Goal: Task Accomplishment & Management: Complete application form

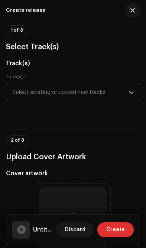
scroll to position [65, 0]
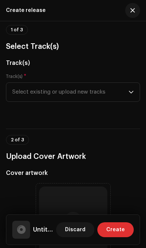
click at [133, 92] on icon "dropdown trigger" at bounding box center [131, 91] width 5 height 5
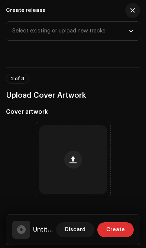
scroll to position [126, 0]
click at [128, 32] on span "Select existing or upload new tracks" at bounding box center [70, 31] width 117 height 19
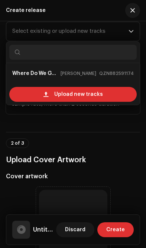
click at [122, 91] on div "Upload new tracks" at bounding box center [73, 94] width 128 height 15
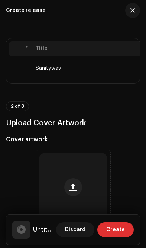
scroll to position [157, 0]
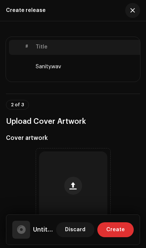
click at [122, 67] on td "Sanity.wav" at bounding box center [92, 67] width 119 height 24
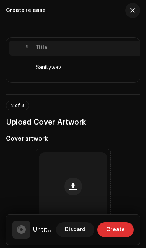
click at [114, 70] on td "Sanity.wav" at bounding box center [92, 67] width 119 height 24
click at [117, 104] on div "2 of 3 Upload Cover Artwork" at bounding box center [73, 115] width 134 height 28
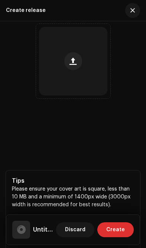
scroll to position [292, 0]
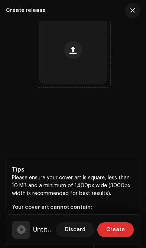
click at [80, 54] on button "button" at bounding box center [73, 50] width 18 height 18
click at [34, 227] on h5 "Untitled" at bounding box center [43, 229] width 20 height 9
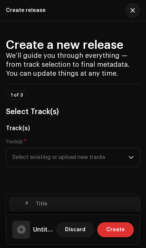
scroll to position [-1, 0]
click at [124, 226] on span "Create" at bounding box center [115, 229] width 19 height 15
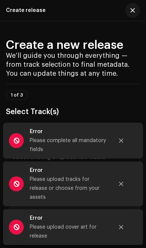
scroll to position [0, 0]
click at [126, 147] on button "Close" at bounding box center [121, 140] width 15 height 15
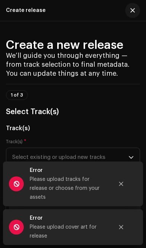
click at [121, 185] on icon "Close" at bounding box center [121, 183] width 5 height 5
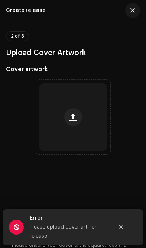
scroll to position [226, 0]
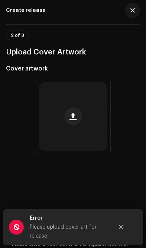
click at [77, 122] on button "button" at bounding box center [73, 116] width 18 height 18
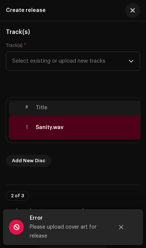
scroll to position [98, 0]
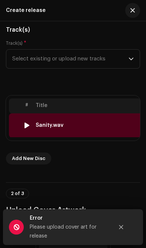
click at [127, 124] on div "Sanity.wav" at bounding box center [92, 125] width 113 height 6
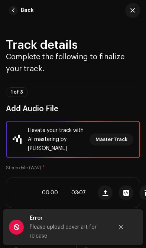
click at [122, 138] on span "Master Track" at bounding box center [112, 139] width 32 height 15
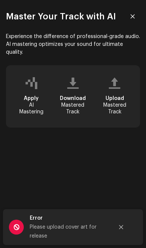
click at [122, 226] on icon "Close" at bounding box center [121, 227] width 4 height 4
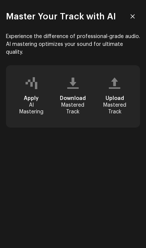
click at [133, 17] on icon "button" at bounding box center [133, 16] width 4 height 4
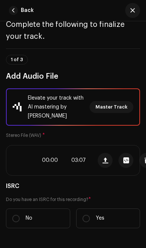
scroll to position [8, 3]
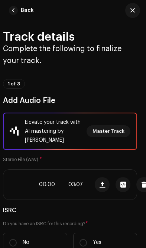
click at [134, 12] on span "button" at bounding box center [133, 10] width 4 height 6
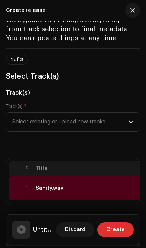
scroll to position [42, 0]
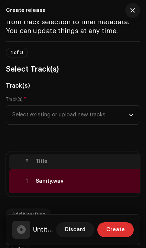
click at [99, 115] on span "Select existing or upload new tracks" at bounding box center [70, 114] width 117 height 19
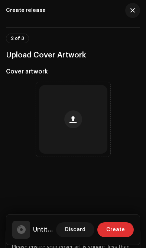
scroll to position [255, 0]
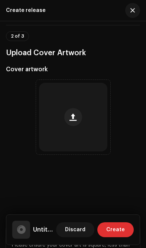
click at [81, 113] on button "button" at bounding box center [73, 117] width 18 height 18
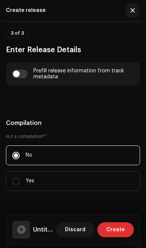
scroll to position [624, 0]
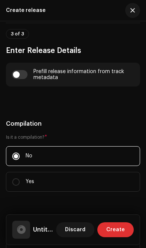
click at [20, 67] on div "Prefill release information from track metadata" at bounding box center [73, 75] width 134 height 24
click at [15, 71] on input "checkbox" at bounding box center [20, 74] width 16 height 9
checkbox input "true"
type input "Sanity.wav"
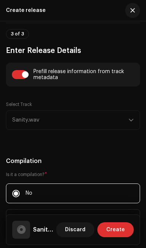
click at [22, 77] on input "checkbox" at bounding box center [20, 74] width 16 height 9
checkbox input "false"
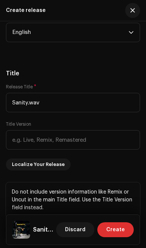
scroll to position [843, 0]
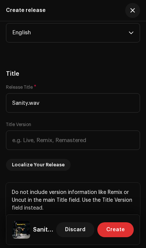
click at [108, 106] on input "Sanity.wav" at bounding box center [73, 102] width 134 height 19
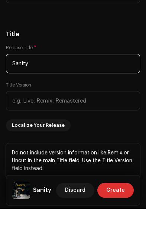
type input "Sanity"
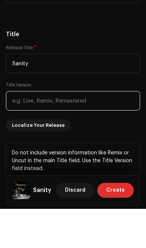
click at [20, 130] on input "text" at bounding box center [73, 139] width 134 height 19
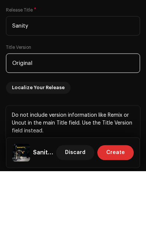
type input "Original"
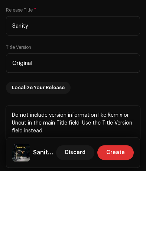
click at [18, 157] on span "Localize Your Release" at bounding box center [38, 164] width 53 height 15
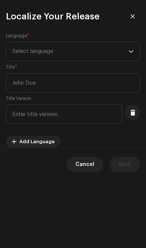
click at [30, 52] on span "Select language" at bounding box center [70, 51] width 117 height 19
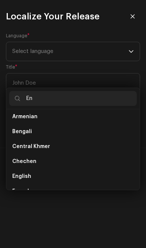
scroll to position [0, 0]
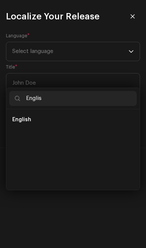
type input "Englis"
click at [23, 116] on span "English" at bounding box center [21, 119] width 19 height 7
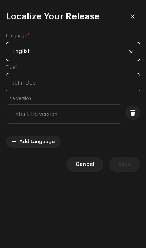
click at [24, 82] on input "text" at bounding box center [73, 82] width 134 height 19
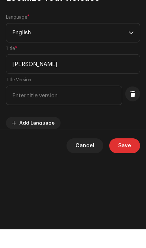
scroll to position [91, 0]
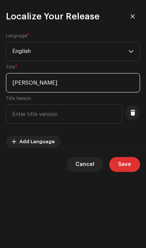
click at [103, 82] on input "[PERSON_NAME]" at bounding box center [73, 82] width 134 height 19
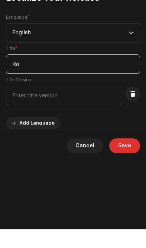
type input "R"
type input "[PERSON_NAME]"
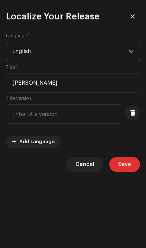
click at [19, 114] on input "text" at bounding box center [64, 113] width 117 height 19
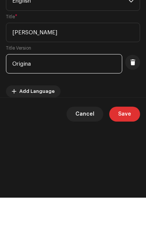
type input "Original"
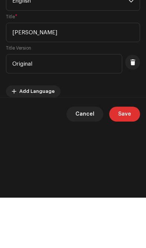
click at [133, 157] on button "Save" at bounding box center [124, 164] width 31 height 15
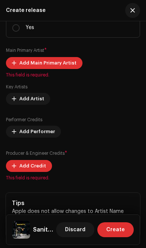
scroll to position [1134, 0]
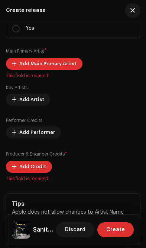
click at [66, 63] on span "Add Main Primary Artist" at bounding box center [47, 63] width 57 height 15
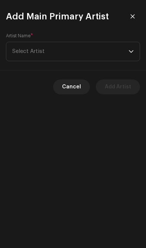
click at [19, 57] on span "Select Artist" at bounding box center [70, 51] width 117 height 19
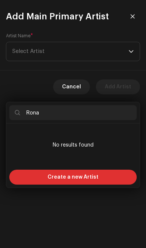
type input "[PERSON_NAME]"
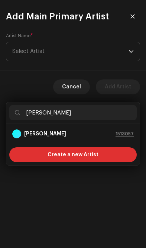
click at [33, 130] on strong "[PERSON_NAME]" at bounding box center [45, 133] width 42 height 7
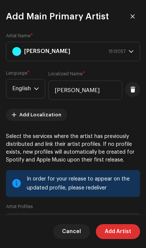
click at [47, 114] on span "Add Localization" at bounding box center [40, 114] width 42 height 15
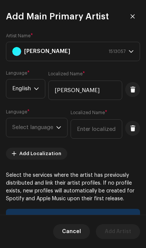
click at [38, 125] on span "Select language" at bounding box center [34, 127] width 44 height 19
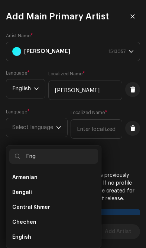
scroll to position [0, 0]
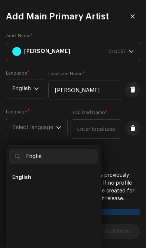
type input "English"
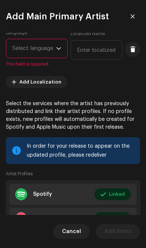
scroll to position [81, 0]
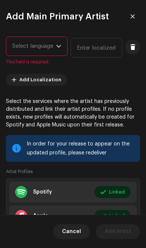
click at [22, 42] on span "Select language" at bounding box center [34, 46] width 44 height 19
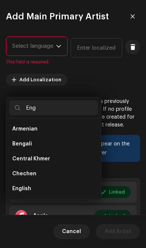
scroll to position [0, 0]
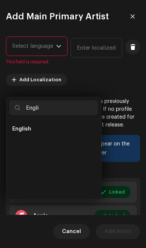
type input "Engli"
click at [18, 125] on span "English" at bounding box center [21, 128] width 19 height 7
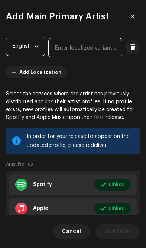
click at [82, 47] on input "text" at bounding box center [85, 47] width 74 height 19
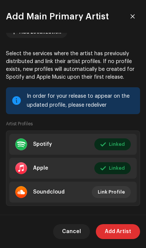
scroll to position [122, 0]
type input "[PERSON_NAME]"
click at [130, 111] on div "In order for your release to appear on the updated profile, please redeliver" at bounding box center [73, 100] width 134 height 27
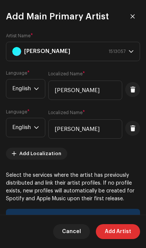
scroll to position [0, 0]
click at [125, 232] on span "Add Artist" at bounding box center [118, 231] width 26 height 15
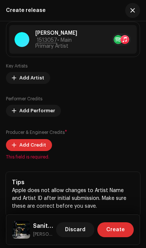
scroll to position [1160, 0]
click at [40, 145] on span "Add Credit" at bounding box center [32, 144] width 27 height 15
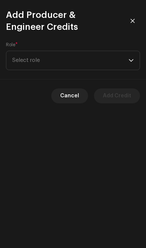
click at [138, 57] on p-select "Select role" at bounding box center [73, 60] width 134 height 19
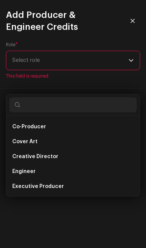
scroll to position [116, 0]
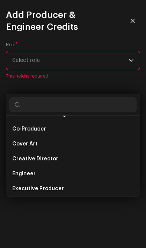
click at [16, 125] on span "Co-Producer" at bounding box center [29, 128] width 34 height 7
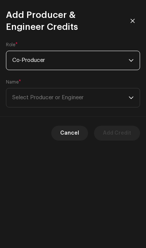
click at [122, 97] on span "Select Producer or Engineer" at bounding box center [70, 97] width 117 height 19
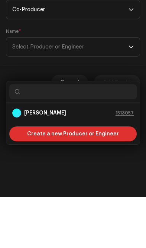
click at [34, 160] on strong "[PERSON_NAME]" at bounding box center [45, 163] width 42 height 7
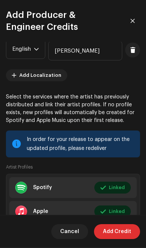
scroll to position [80, 0]
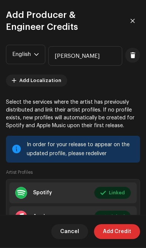
click at [52, 78] on span "Add Localization" at bounding box center [40, 80] width 42 height 15
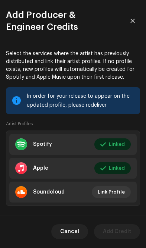
scroll to position [168, 0]
click at [81, 230] on button "Cancel" at bounding box center [69, 231] width 37 height 15
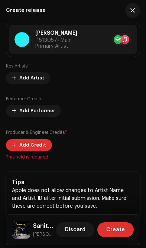
click at [40, 149] on span "Add Credit" at bounding box center [32, 144] width 27 height 15
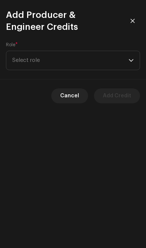
click at [23, 60] on span "Select role" at bounding box center [70, 60] width 117 height 19
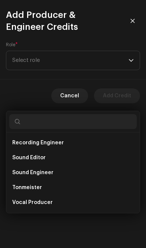
scroll to position [328, 0]
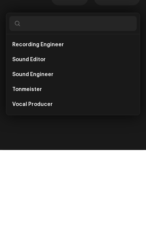
click at [70, 195] on li "Vocal Producer" at bounding box center [73, 202] width 128 height 15
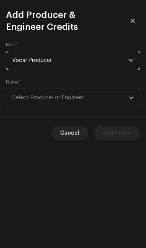
click at [82, 97] on span "Select Producer or Engineer" at bounding box center [47, 98] width 71 height 6
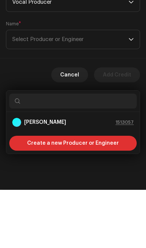
click at [29, 176] on strong "[PERSON_NAME]" at bounding box center [45, 179] width 42 height 7
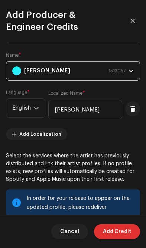
scroll to position [31, 0]
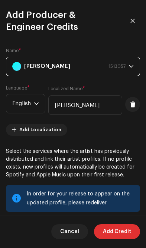
click at [127, 231] on span "Add Credit" at bounding box center [117, 231] width 28 height 15
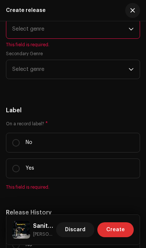
scroll to position [1420, 0]
click at [25, 34] on span "Select genre" at bounding box center [70, 28] width 117 height 19
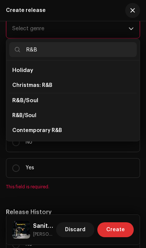
scroll to position [0, 0]
type input "R&B"
click at [24, 115] on span "R&B/Soul" at bounding box center [24, 115] width 24 height 7
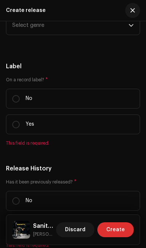
scroll to position [1454, 0]
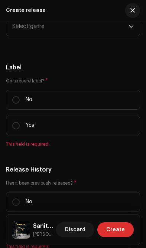
click at [20, 31] on span "Select genre" at bounding box center [70, 26] width 117 height 19
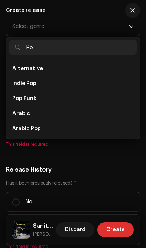
type input "Pop"
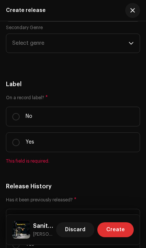
scroll to position [1437, 0]
click at [16, 48] on span "Select genre" at bounding box center [70, 43] width 117 height 19
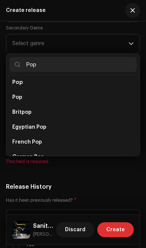
scroll to position [278, 0]
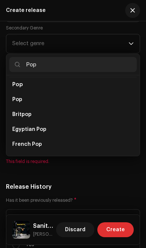
type input "Pop"
click at [15, 96] on span "Pop" at bounding box center [17, 99] width 10 height 7
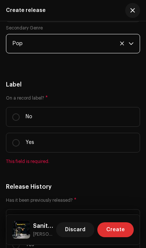
click at [15, 121] on input "No" at bounding box center [15, 116] width 7 height 7
radio input "true"
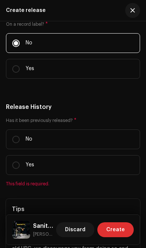
scroll to position [1518, 0]
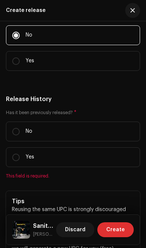
click at [13, 133] on input "No" at bounding box center [15, 131] width 7 height 7
radio input "true"
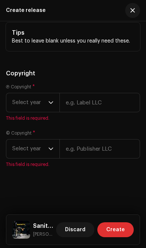
scroll to position [1905, 0]
click at [22, 101] on span "Select year" at bounding box center [30, 102] width 36 height 19
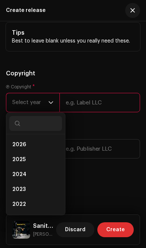
click at [27, 74] on h5 "Copyright" at bounding box center [73, 73] width 134 height 9
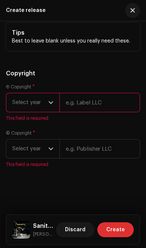
click at [31, 149] on span "Select year" at bounding box center [30, 148] width 36 height 19
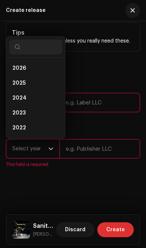
click at [14, 85] on span "2025" at bounding box center [18, 82] width 13 height 7
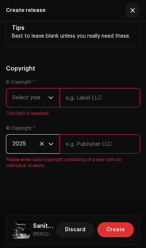
click at [47, 105] on span "Select year" at bounding box center [30, 97] width 36 height 19
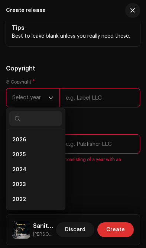
click at [82, 102] on input "text" at bounding box center [100, 97] width 81 height 19
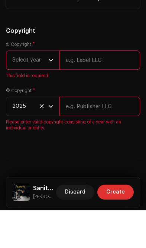
click at [41, 88] on span "Select year" at bounding box center [30, 97] width 36 height 19
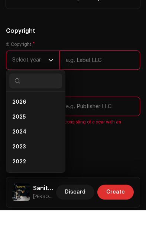
click at [17, 151] on span "2025" at bounding box center [18, 154] width 13 height 7
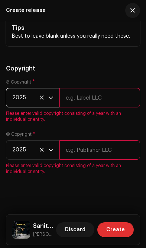
click at [86, 103] on input "text" at bounding box center [100, 97] width 81 height 19
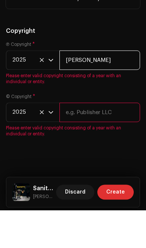
type input "[PERSON_NAME]"
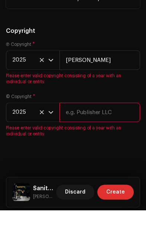
scroll to position [1902, 0]
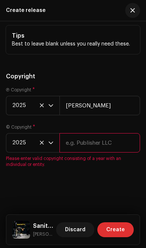
click at [82, 142] on input "text" at bounding box center [100, 142] width 81 height 19
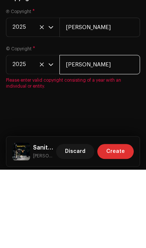
type input "[PERSON_NAME]"
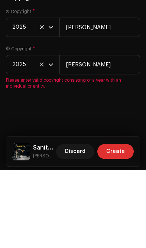
scroll to position [1887, 0]
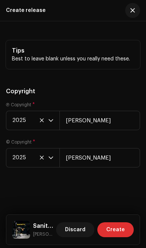
click at [125, 228] on span "Create" at bounding box center [115, 229] width 19 height 15
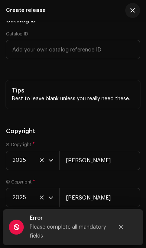
click at [121, 224] on icon "Close" at bounding box center [121, 226] width 5 height 5
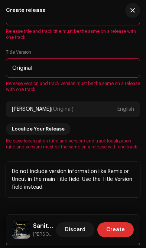
scroll to position [931, 0]
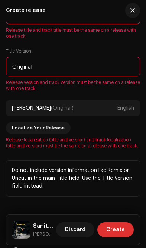
click at [28, 130] on span "Localize Your Release" at bounding box center [38, 127] width 53 height 15
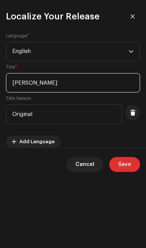
click at [68, 85] on input "[PERSON_NAME]" at bounding box center [73, 82] width 134 height 19
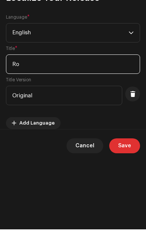
type input "R"
type input "Sanity"
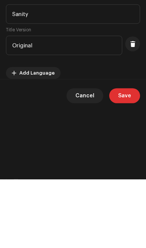
click at [130, 157] on span "Save" at bounding box center [124, 164] width 13 height 15
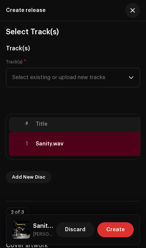
scroll to position [82, 0]
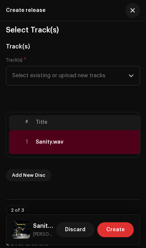
click at [133, 71] on div "dropdown trigger" at bounding box center [131, 75] width 5 height 19
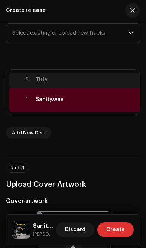
scroll to position [123, 0]
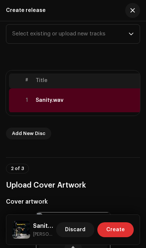
click at [62, 36] on span "Select existing or upload new tracks" at bounding box center [70, 34] width 117 height 19
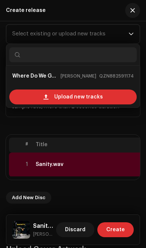
click at [66, 94] on span "Upload new tracks" at bounding box center [78, 96] width 49 height 15
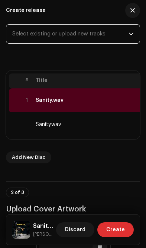
click at [24, 123] on td at bounding box center [27, 124] width 12 height 24
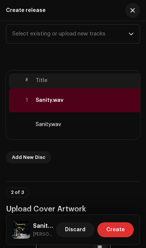
click at [38, 157] on span "Add New Disc" at bounding box center [29, 157] width 34 height 15
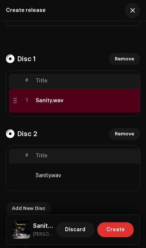
scroll to position [145, 0]
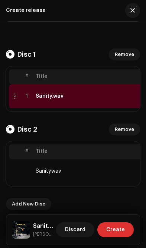
click at [130, 128] on span "Remove" at bounding box center [124, 129] width 19 height 15
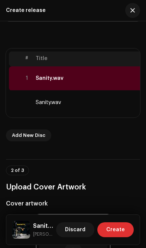
click at [20, 131] on span "Add New Disc" at bounding box center [29, 135] width 34 height 15
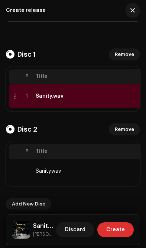
click at [127, 55] on span "Remove" at bounding box center [124, 54] width 19 height 15
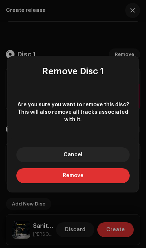
click at [103, 176] on button "Remove" at bounding box center [73, 175] width 114 height 15
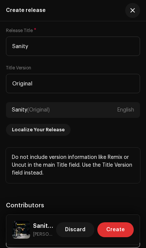
scroll to position [872, 0]
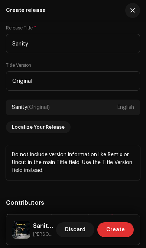
click at [123, 233] on span "Create" at bounding box center [115, 229] width 19 height 15
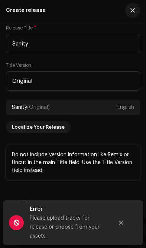
click at [122, 225] on icon "Close" at bounding box center [121, 222] width 5 height 5
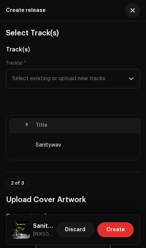
scroll to position [83, 0]
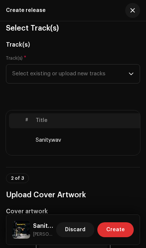
click at [128, 74] on span "Select existing or upload new tracks" at bounding box center [70, 73] width 117 height 19
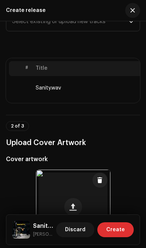
scroll to position [133, 0]
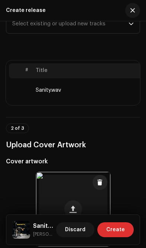
click at [35, 27] on span "Select existing or upload new tracks" at bounding box center [70, 24] width 117 height 19
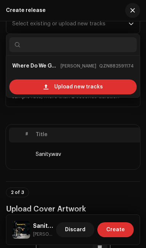
click at [55, 85] on span "Upload new tracks" at bounding box center [78, 86] width 49 height 15
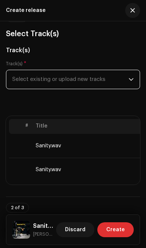
scroll to position [79, 0]
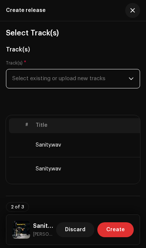
click at [114, 149] on td "Sanity.wav" at bounding box center [92, 145] width 119 height 24
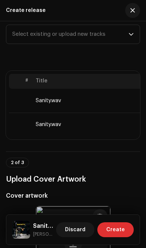
scroll to position [132, 0]
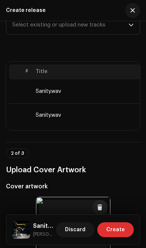
click at [128, 116] on td "Sanity.wav" at bounding box center [92, 115] width 119 height 24
click at [126, 119] on td "Sanity.wav" at bounding box center [92, 115] width 119 height 24
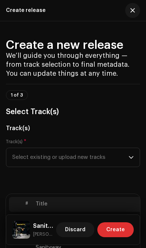
scroll to position [0, 0]
click at [133, 8] on span "button" at bounding box center [133, 10] width 4 height 6
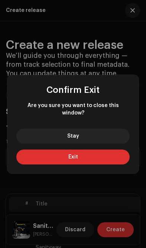
click at [109, 156] on button "Exit" at bounding box center [73, 156] width 114 height 15
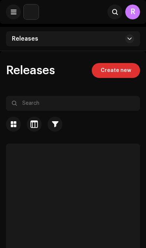
click at [112, 71] on span "Create new" at bounding box center [116, 70] width 31 height 15
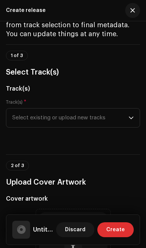
scroll to position [48, 0]
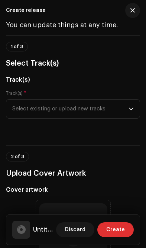
click at [127, 111] on span "Select existing or upload new tracks" at bounding box center [70, 108] width 117 height 19
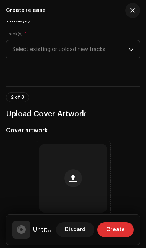
scroll to position [109, 0]
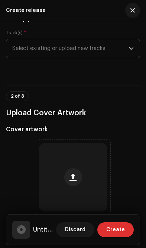
click at [21, 51] on span "Select existing or upload new tracks" at bounding box center [70, 48] width 117 height 19
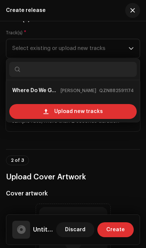
click at [36, 105] on div "Upload new tracks" at bounding box center [73, 111] width 128 height 15
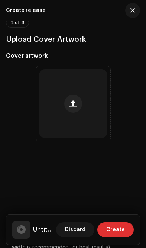
scroll to position [253, 0]
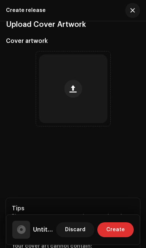
click at [80, 90] on button "button" at bounding box center [73, 89] width 18 height 18
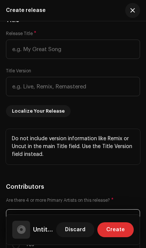
scroll to position [867, 0]
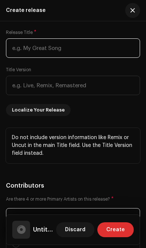
click at [117, 50] on input "text" at bounding box center [73, 47] width 134 height 19
type input "Sanity"
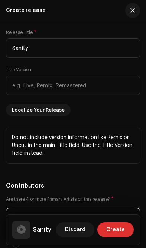
click at [19, 88] on input "text" at bounding box center [73, 85] width 134 height 19
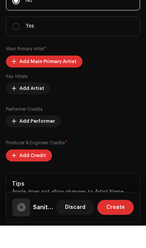
scroll to position [1062, 0]
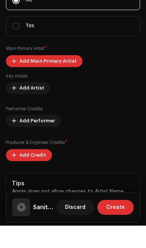
type input "Original"
click at [16, 80] on span at bounding box center [14, 83] width 4 height 6
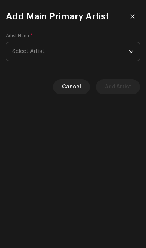
click at [23, 50] on span "Select Artist" at bounding box center [28, 51] width 32 height 6
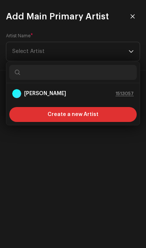
click at [36, 94] on strong "[PERSON_NAME]" at bounding box center [45, 93] width 42 height 7
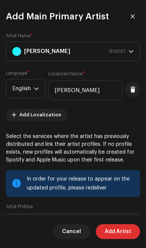
click at [125, 232] on span "Add Artist" at bounding box center [118, 231] width 26 height 15
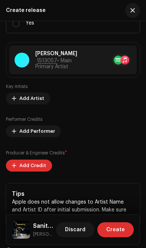
scroll to position [1093, 0]
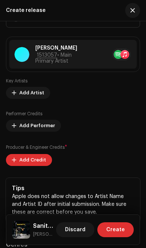
click at [55, 63] on span "1513057 • Main Primary Artist" at bounding box center [53, 57] width 36 height 11
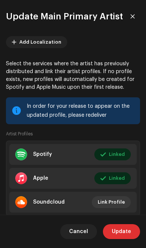
scroll to position [77, 0]
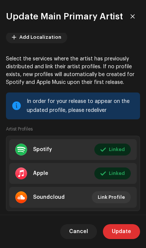
click at [126, 230] on span "Update" at bounding box center [121, 231] width 19 height 15
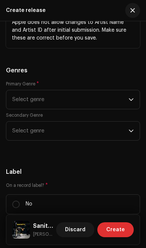
scroll to position [1267, 0]
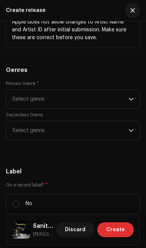
click at [15, 100] on span "Select genre" at bounding box center [70, 99] width 117 height 19
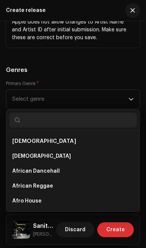
click at [10, 78] on div "Genres Primary Genre * Select genre African African African Dancehall African R…" at bounding box center [73, 107] width 134 height 83
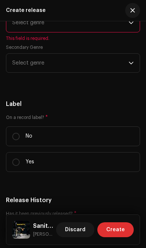
scroll to position [1343, 0]
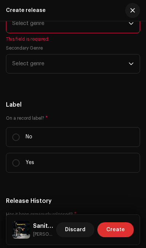
click at [23, 32] on span "Select genre" at bounding box center [70, 23] width 117 height 19
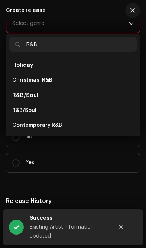
scroll to position [0, 0]
type input "R&B"
click at [26, 113] on span "R&B/Soul" at bounding box center [24, 109] width 24 height 7
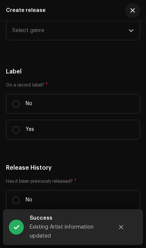
scroll to position [1368, 0]
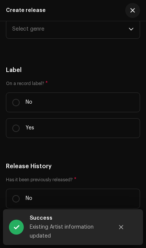
click at [20, 37] on span "Select genre" at bounding box center [70, 29] width 117 height 19
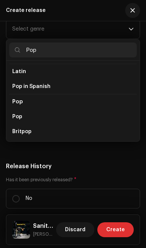
scroll to position [261, 0]
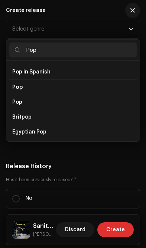
type input "Pop"
click at [17, 98] on span "Pop" at bounding box center [17, 101] width 10 height 7
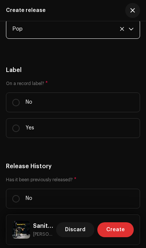
click at [14, 103] on input "No" at bounding box center [15, 102] width 7 height 7
radio input "true"
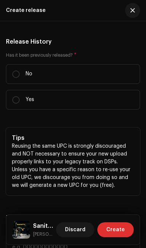
click at [12, 80] on label "No" at bounding box center [73, 74] width 134 height 20
click at [12, 78] on input "No" at bounding box center [15, 73] width 7 height 7
radio input "true"
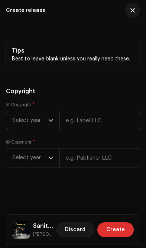
scroll to position [1805, 0]
click at [42, 165] on span "Select year" at bounding box center [30, 157] width 36 height 19
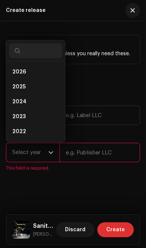
click at [13, 89] on span "2025" at bounding box center [18, 86] width 13 height 7
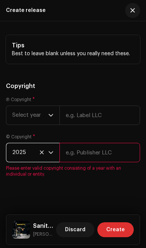
click at [47, 123] on span "Select year" at bounding box center [30, 115] width 36 height 19
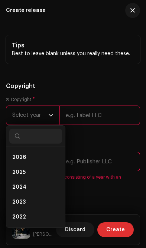
click at [79, 120] on input "text" at bounding box center [100, 114] width 81 height 19
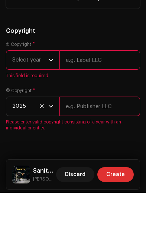
click at [45, 106] on span "Select year" at bounding box center [30, 115] width 36 height 19
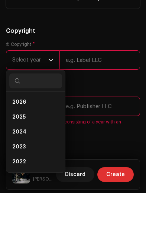
click at [18, 168] on span "2025" at bounding box center [18, 171] width 13 height 7
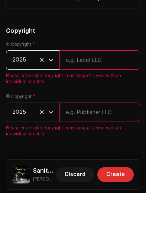
scroll to position [77, 0]
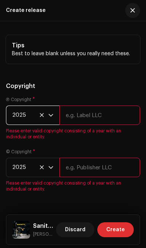
click at [79, 121] on input "text" at bounding box center [100, 114] width 81 height 19
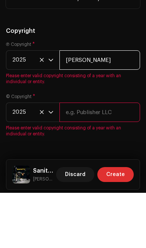
type input "[PERSON_NAME]"
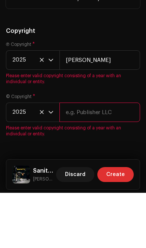
click at [80, 149] on div "© Copyright * 2025 Please enter valid copyright consisting of a year with an in…" at bounding box center [73, 170] width 134 height 43
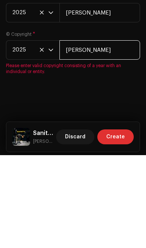
type input "[PERSON_NAME]"
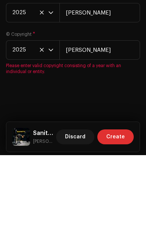
click at [35, 93] on div "Create a new release We’ll guide you through everything — from track selection …" at bounding box center [73, 134] width 146 height 226
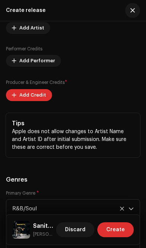
scroll to position [1154, 0]
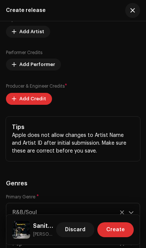
click at [23, 101] on span "Add Credit" at bounding box center [32, 98] width 27 height 15
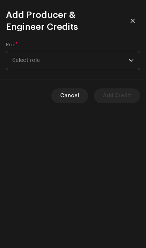
click at [20, 59] on span "Select role" at bounding box center [70, 60] width 117 height 19
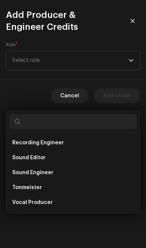
scroll to position [328, 0]
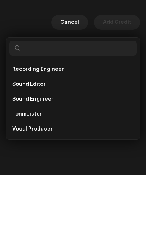
click at [25, 198] on span "Vocal Producer" at bounding box center [32, 201] width 41 height 7
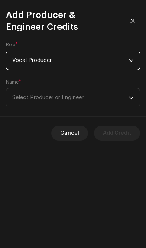
click at [25, 100] on span "Select Producer or Engineer" at bounding box center [47, 98] width 71 height 6
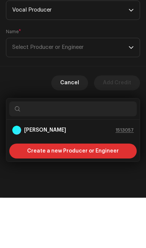
click at [35, 176] on strong "[PERSON_NAME]" at bounding box center [45, 179] width 42 height 7
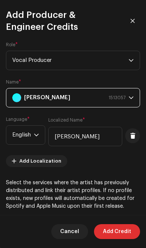
click at [130, 232] on span "Add Credit" at bounding box center [117, 231] width 28 height 15
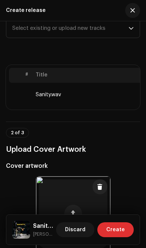
scroll to position [128, 0]
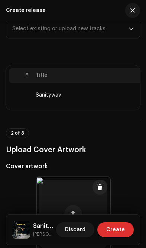
click at [121, 230] on span "Create" at bounding box center [115, 229] width 19 height 15
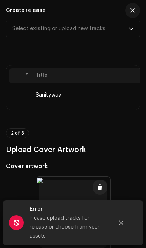
click at [121, 230] on button "Close" at bounding box center [121, 222] width 15 height 15
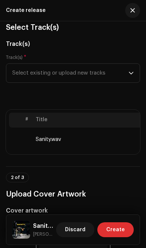
scroll to position [83, 0]
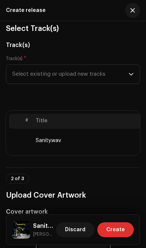
click at [106, 144] on td "Sanity.wav" at bounding box center [92, 140] width 119 height 24
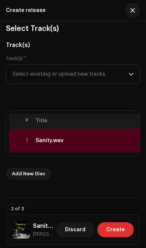
click at [122, 226] on span "Create" at bounding box center [115, 229] width 19 height 15
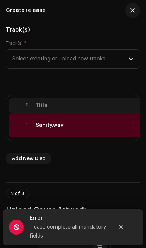
scroll to position [100, 0]
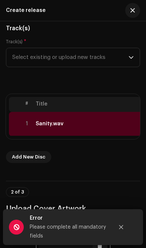
click at [34, 157] on span "Add New Disc" at bounding box center [29, 156] width 34 height 15
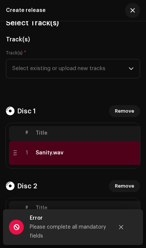
scroll to position [89, 0]
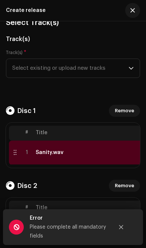
click at [134, 187] on button "Remove" at bounding box center [124, 185] width 31 height 12
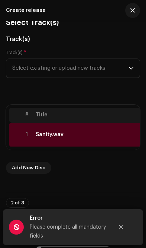
click at [71, 166] on div "Add New Disc" at bounding box center [73, 168] width 134 height 12
click at [36, 165] on span "Add New Disc" at bounding box center [29, 167] width 34 height 15
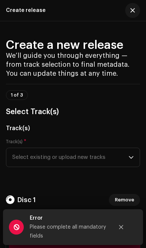
scroll to position [0, 0]
click at [71, 155] on span "Select existing or upload new tracks" at bounding box center [70, 157] width 117 height 19
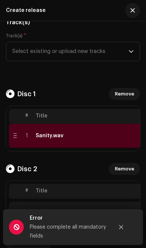
scroll to position [106, 0]
click at [44, 52] on span "Select existing or upload new tracks" at bounding box center [70, 51] width 117 height 19
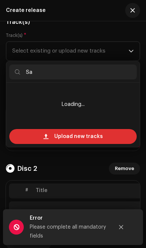
type input "S"
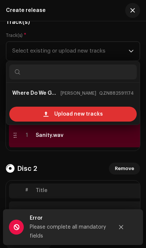
click at [13, 44] on span "Select existing or upload new tracks" at bounding box center [70, 51] width 117 height 19
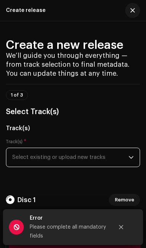
scroll to position [0, 0]
